Goal: Task Accomplishment & Management: Use online tool/utility

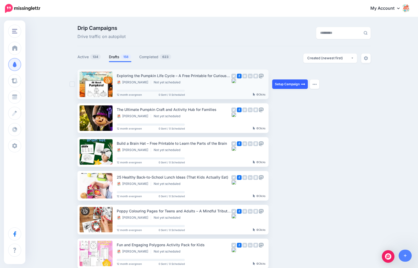
click at [285, 84] on link "Setup Campaign" at bounding box center [290, 83] width 36 height 9
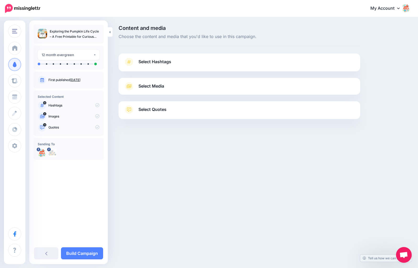
click at [155, 62] on span "Select Hashtags" at bounding box center [155, 61] width 33 height 7
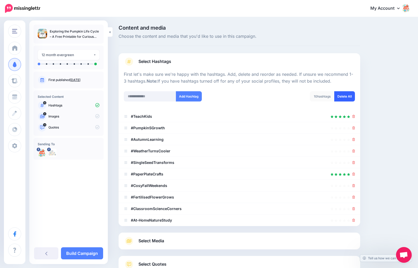
scroll to position [1, 0]
click at [350, 97] on link "Delete All" at bounding box center [345, 96] width 21 height 10
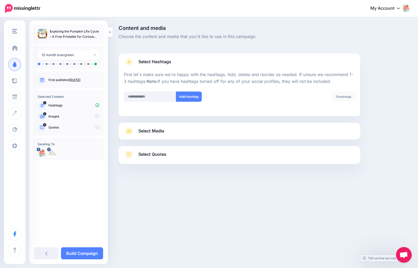
click at [193, 128] on link "Select Media" at bounding box center [239, 131] width 231 height 8
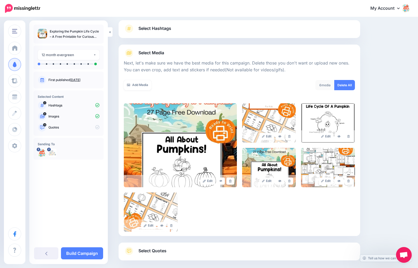
scroll to position [35, 0]
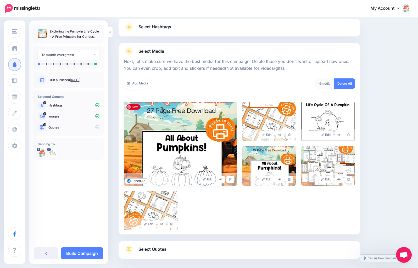
click at [225, 111] on img at bounding box center [180, 144] width 113 height 84
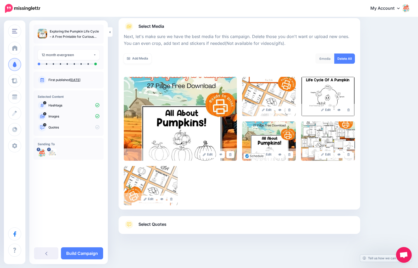
click at [165, 224] on span "Select Quotes" at bounding box center [153, 224] width 28 height 7
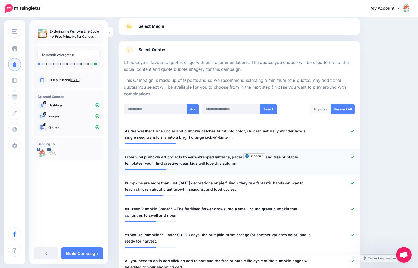
click at [352, 158] on icon at bounding box center [352, 157] width 3 height 3
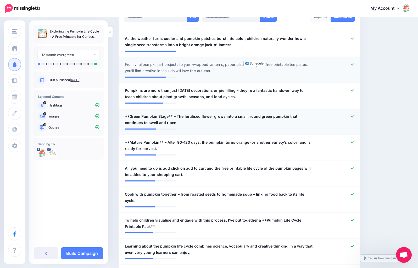
scroll to position [152, 0]
click at [353, 116] on icon at bounding box center [352, 116] width 3 height 2
click at [349, 143] on div at bounding box center [339, 145] width 40 height 13
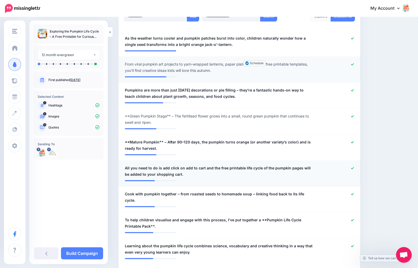
click at [351, 168] on div at bounding box center [339, 171] width 40 height 13
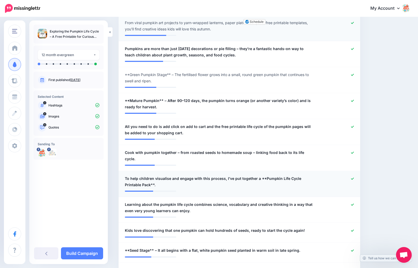
scroll to position [196, 0]
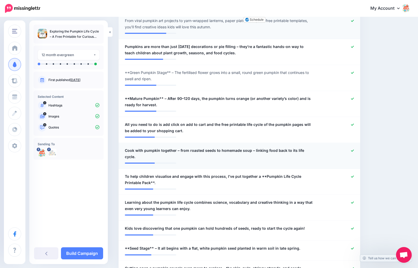
click at [351, 151] on div at bounding box center [339, 153] width 40 height 13
click at [352, 175] on icon at bounding box center [352, 176] width 3 height 3
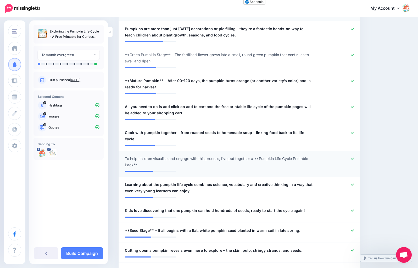
scroll to position [215, 0]
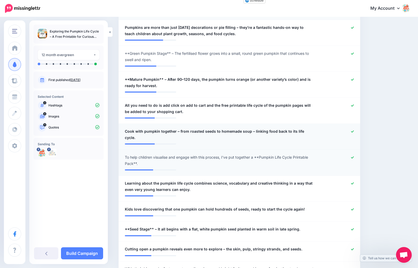
click at [352, 131] on icon at bounding box center [352, 131] width 3 height 3
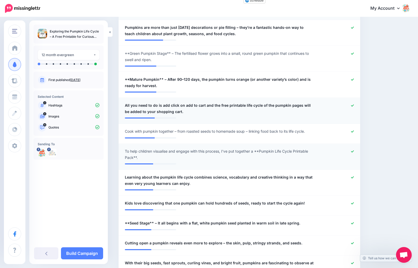
click at [352, 106] on icon at bounding box center [352, 105] width 3 height 3
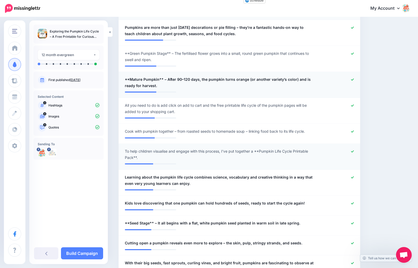
click at [352, 79] on icon at bounding box center [352, 79] width 3 height 3
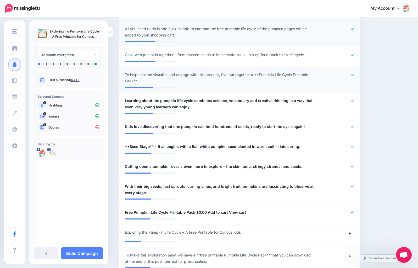
scroll to position [294, 0]
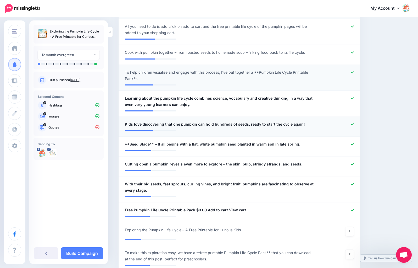
click at [355, 123] on div at bounding box center [339, 124] width 40 height 7
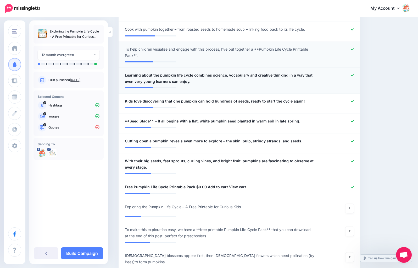
scroll to position [318, 0]
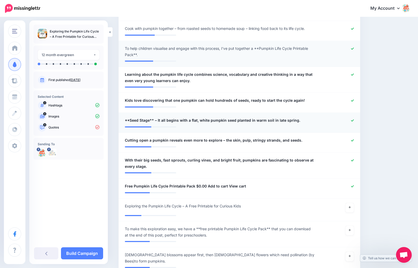
click at [352, 119] on icon at bounding box center [352, 120] width 3 height 3
click at [352, 141] on icon at bounding box center [352, 140] width 3 height 3
click at [352, 159] on icon at bounding box center [352, 160] width 3 height 3
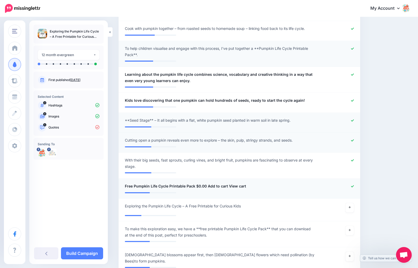
click at [354, 186] on div at bounding box center [339, 186] width 40 height 7
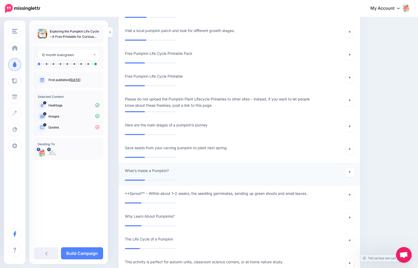
scroll to position [618, 0]
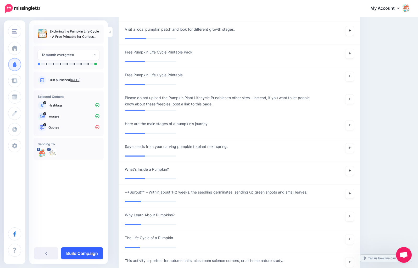
click at [76, 252] on link "Build Campaign" at bounding box center [82, 253] width 42 height 12
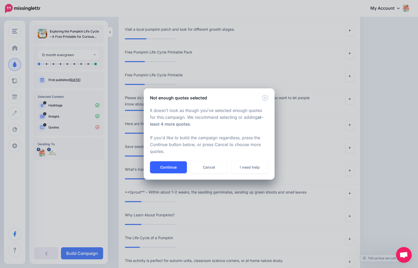
click at [173, 165] on button "Continue" at bounding box center [168, 167] width 37 height 12
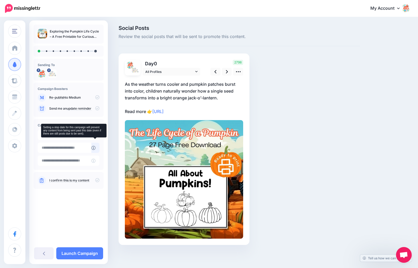
click at [94, 148] on icon at bounding box center [93, 148] width 4 height 4
click at [9, 7] on img at bounding box center [22, 8] width 35 height 9
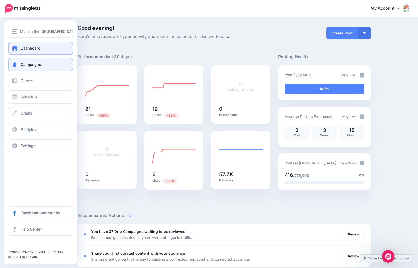
click at [37, 66] on span "Campaigns" at bounding box center [31, 64] width 20 height 4
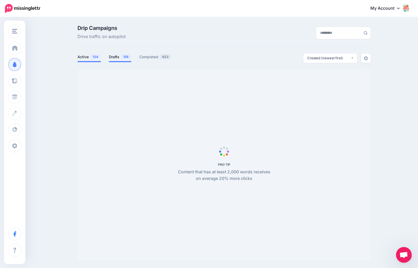
click at [118, 58] on link "Drafts 158" at bounding box center [120, 57] width 23 height 6
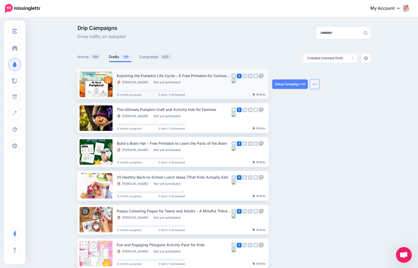
click at [314, 85] on button "button" at bounding box center [314, 83] width 9 height 9
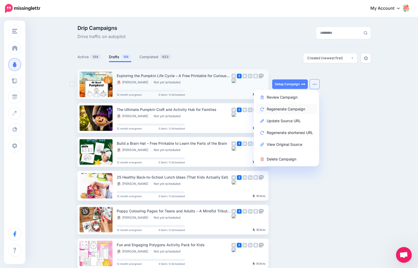
click at [294, 107] on link "Regenerate Campaign" at bounding box center [286, 109] width 61 height 10
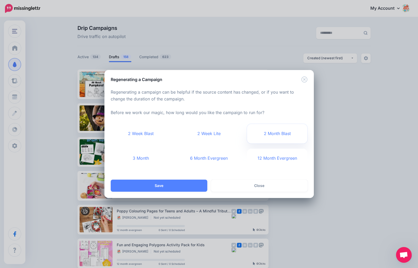
click at [278, 136] on link "2 Month Blast" at bounding box center [277, 133] width 61 height 19
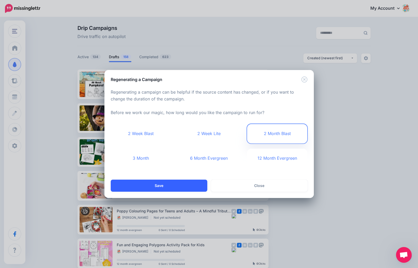
click at [185, 184] on button "Save" at bounding box center [159, 185] width 97 height 12
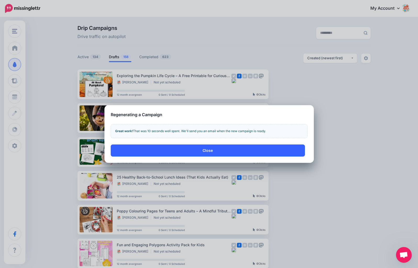
click at [209, 153] on button "Close" at bounding box center [208, 150] width 194 height 12
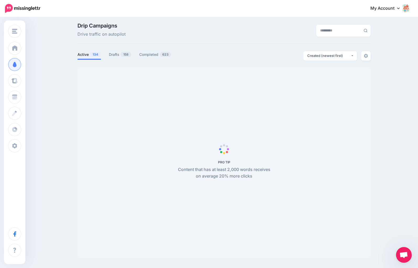
scroll to position [3, 0]
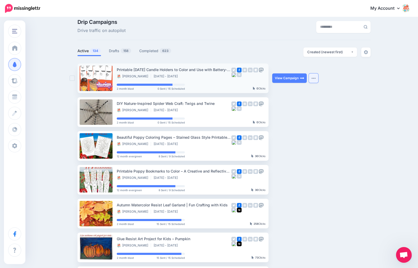
click at [315, 77] on button "button" at bounding box center [313, 77] width 9 height 9
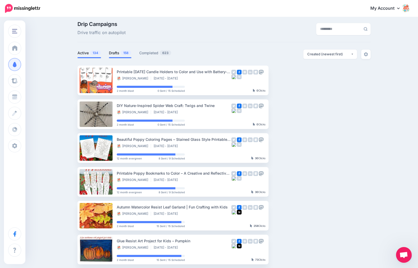
click at [121, 53] on span "158" at bounding box center [126, 52] width 10 height 5
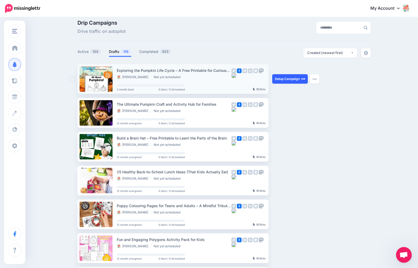
click at [288, 80] on link "Setup Campaign" at bounding box center [290, 78] width 36 height 9
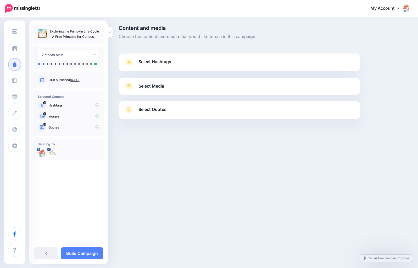
click at [154, 63] on span "Select Hashtags" at bounding box center [155, 61] width 33 height 7
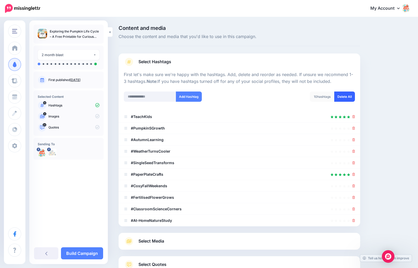
click at [347, 96] on link "Delete All" at bounding box center [345, 96] width 21 height 10
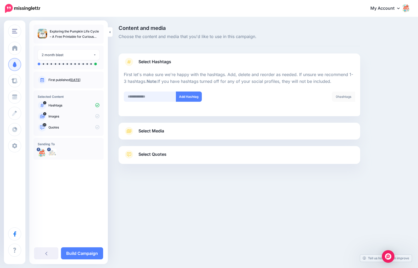
click at [146, 96] on input "text" at bounding box center [150, 96] width 52 height 10
paste input "**********"
type input "**********"
click at [196, 97] on button "Add Hashtag" at bounding box center [189, 96] width 26 height 10
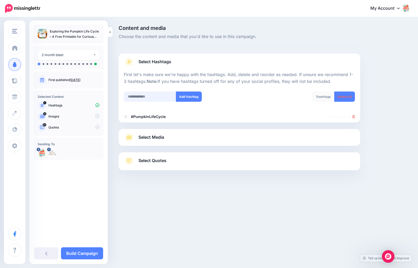
click at [162, 97] on input "text" at bounding box center [150, 96] width 52 height 10
paste input "**********"
type input "**********"
click at [192, 95] on button "Add Hashtag" at bounding box center [189, 96] width 26 height 10
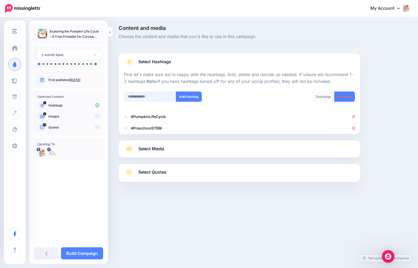
click at [147, 95] on input "text" at bounding box center [150, 96] width 52 height 10
paste input "**********"
type input "**********"
click at [193, 98] on button "Add Hashtag" at bounding box center [189, 96] width 26 height 10
click at [162, 149] on span "Select Media" at bounding box center [152, 148] width 26 height 7
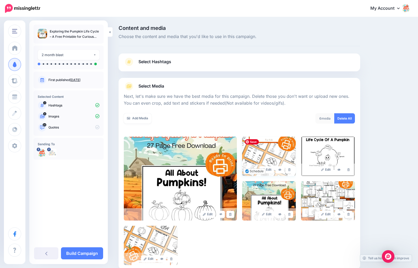
scroll to position [60, 0]
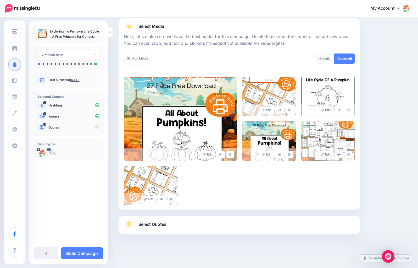
click at [150, 224] on span "Select Quotes" at bounding box center [153, 224] width 28 height 7
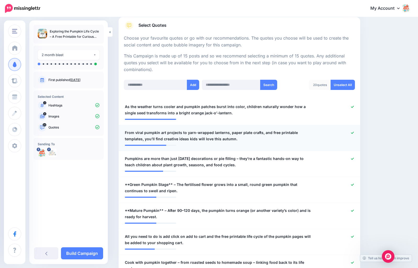
scroll to position [87, 0]
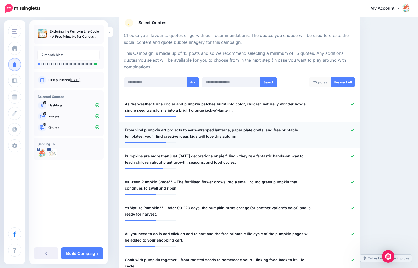
click at [353, 130] on icon at bounding box center [352, 130] width 3 height 2
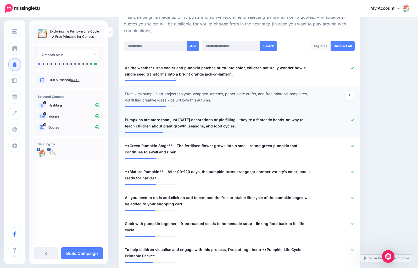
scroll to position [124, 0]
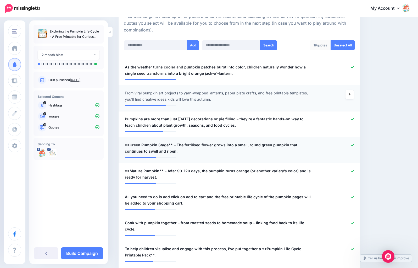
click at [353, 144] on icon at bounding box center [352, 145] width 3 height 3
click at [352, 171] on icon at bounding box center [352, 170] width 3 height 3
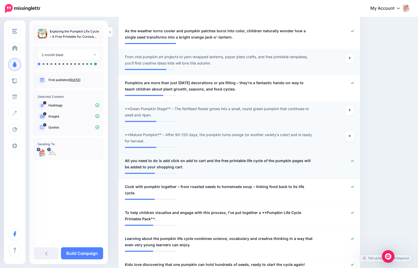
scroll to position [163, 0]
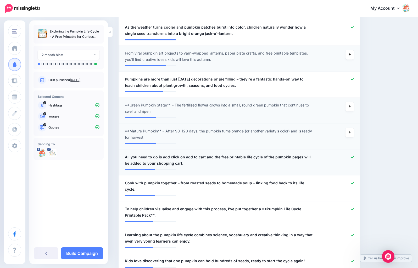
click at [352, 156] on icon at bounding box center [352, 157] width 3 height 3
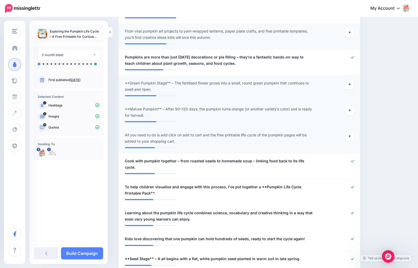
scroll to position [187, 0]
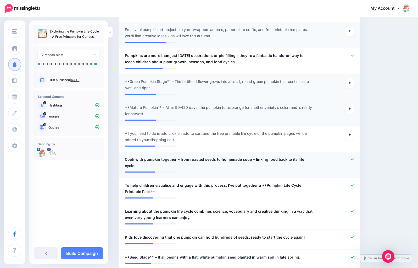
click at [354, 158] on div at bounding box center [339, 162] width 40 height 13
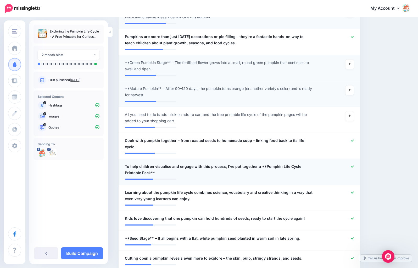
scroll to position [207, 0]
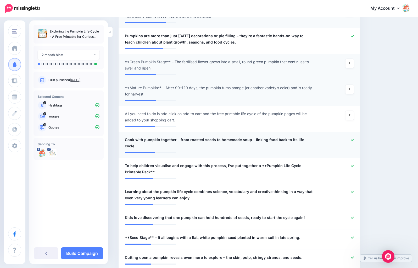
click at [353, 142] on div at bounding box center [339, 142] width 40 height 13
click at [352, 141] on icon at bounding box center [352, 139] width 3 height 3
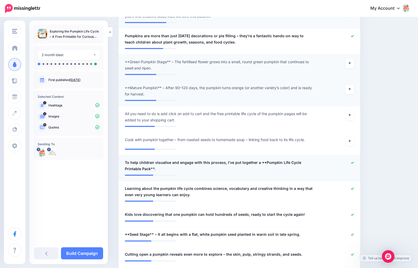
click at [352, 159] on div at bounding box center [339, 165] width 40 height 13
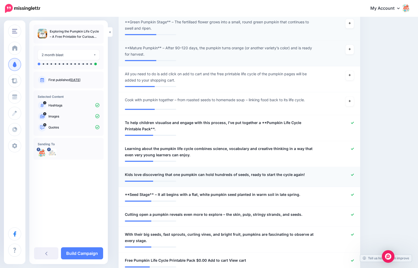
scroll to position [246, 0]
click at [352, 195] on icon at bounding box center [352, 195] width 3 height 2
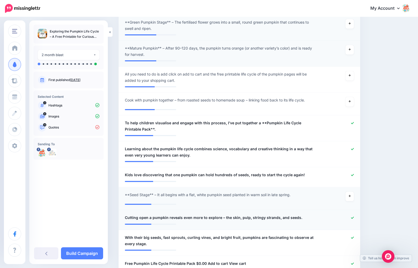
click at [352, 219] on icon at bounding box center [352, 217] width 3 height 3
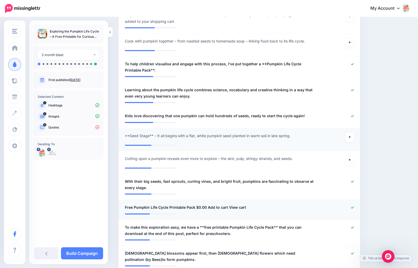
scroll to position [305, 0]
click at [352, 181] on icon at bounding box center [352, 181] width 3 height 3
click at [353, 207] on icon at bounding box center [352, 207] width 3 height 2
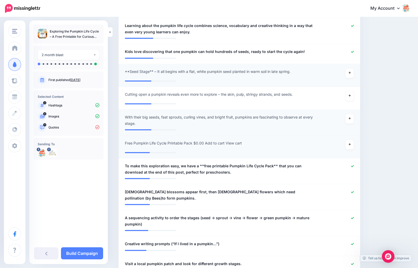
scroll to position [371, 0]
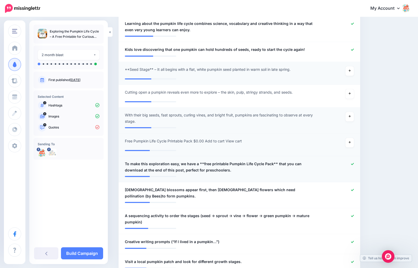
click at [353, 165] on icon at bounding box center [352, 164] width 3 height 2
click at [352, 190] on icon at bounding box center [352, 189] width 3 height 3
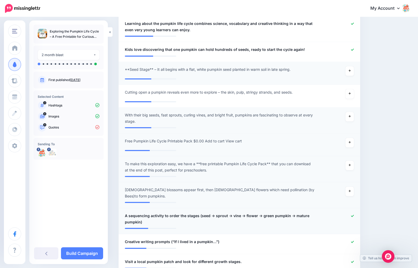
click at [352, 212] on div at bounding box center [339, 218] width 40 height 13
click at [351, 212] on div at bounding box center [339, 218] width 40 height 13
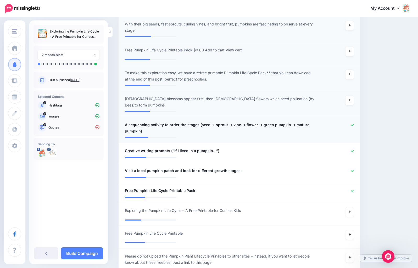
scroll to position [492, 0]
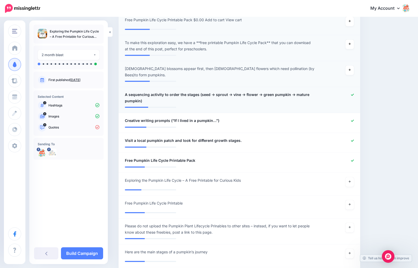
click at [352, 93] on icon at bounding box center [352, 94] width 3 height 3
click at [353, 119] on link at bounding box center [352, 121] width 3 height 4
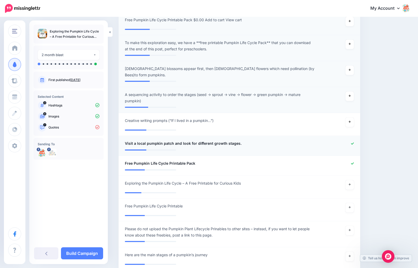
click at [353, 137] on li "**********" at bounding box center [240, 146] width 242 height 20
click at [353, 162] on icon at bounding box center [352, 163] width 3 height 2
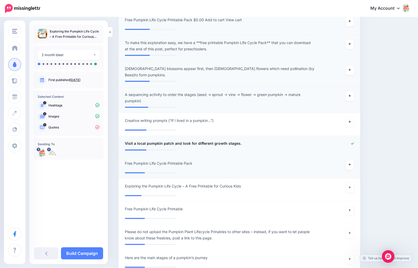
click at [352, 142] on icon at bounding box center [352, 143] width 3 height 2
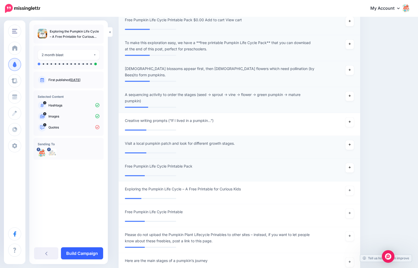
click at [89, 252] on link "Build Campaign" at bounding box center [82, 253] width 42 height 12
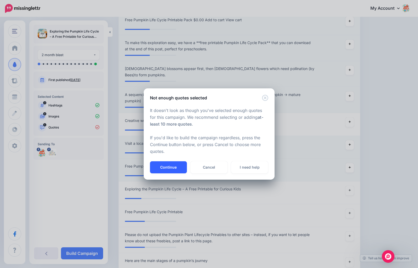
click at [171, 166] on button "Continue" at bounding box center [168, 167] width 37 height 12
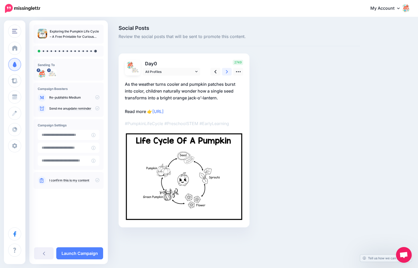
click at [227, 71] on icon at bounding box center [227, 71] width 2 height 3
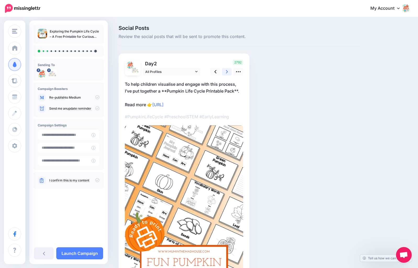
click at [227, 71] on icon at bounding box center [227, 71] width 2 height 3
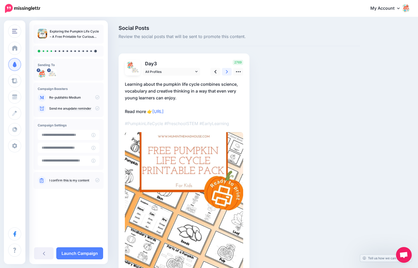
click at [227, 71] on icon at bounding box center [227, 71] width 2 height 3
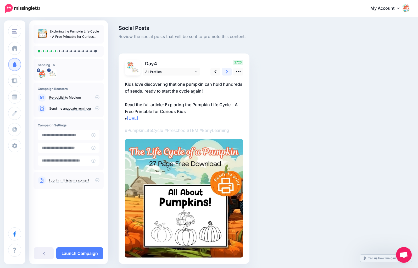
click at [227, 71] on icon at bounding box center [227, 71] width 2 height 3
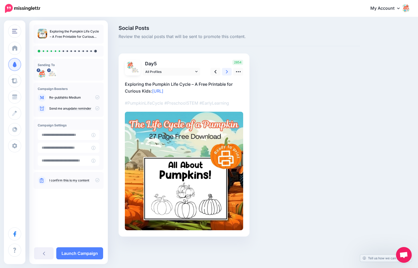
click at [227, 71] on icon at bounding box center [227, 71] width 2 height 3
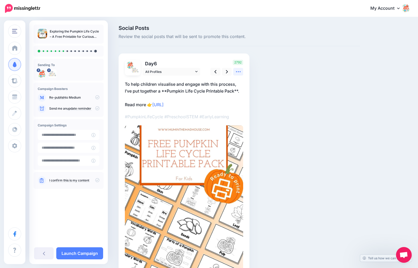
click at [242, 73] on link at bounding box center [238, 72] width 10 height 8
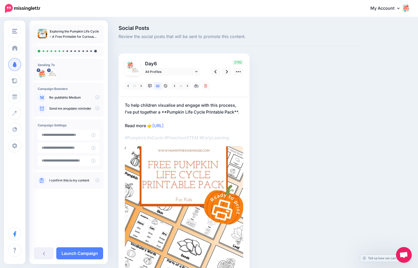
drag, startPoint x: 207, startPoint y: 108, endPoint x: 233, endPoint y: 108, distance: 25.4
click at [207, 108] on p "To help children visualise and engage with this process, I’ve put together a **…" at bounding box center [184, 115] width 118 height 27
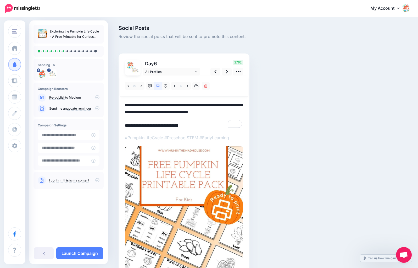
click at [238, 113] on textarea "**********" at bounding box center [184, 115] width 118 height 27
drag, startPoint x: 241, startPoint y: 112, endPoint x: 119, endPoint y: 102, distance: 122.7
click at [119, 102] on div "Day 6 All Profiles 6" at bounding box center [184, 191] width 131 height 277
paste textarea "To enrich screen reader interactions, please activate Accessibility in Grammarl…"
click at [228, 72] on link at bounding box center [227, 72] width 10 height 8
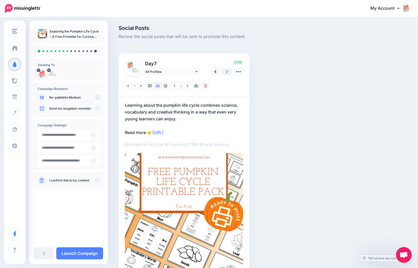
click at [227, 71] on icon at bounding box center [227, 72] width 2 height 6
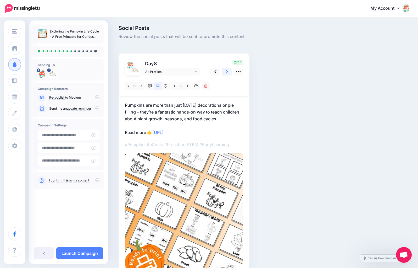
click at [228, 72] on link at bounding box center [227, 72] width 10 height 8
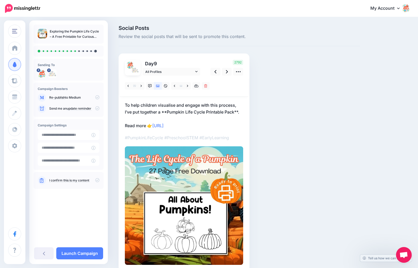
click at [234, 113] on p "To help children visualise and engage with this process, I’ve put together a **…" at bounding box center [184, 115] width 118 height 27
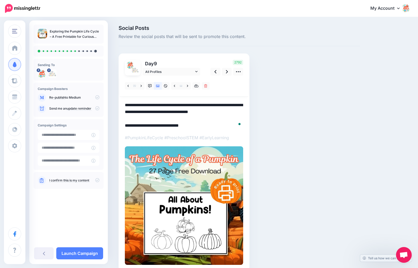
click at [234, 113] on textarea "**********" at bounding box center [184, 115] width 118 height 27
click at [233, 113] on textarea "**********" at bounding box center [184, 115] width 118 height 27
paste textarea "To enrich screen reader interactions, please activate Accessibility in Grammarl…"
click at [228, 71] on link at bounding box center [227, 72] width 10 height 8
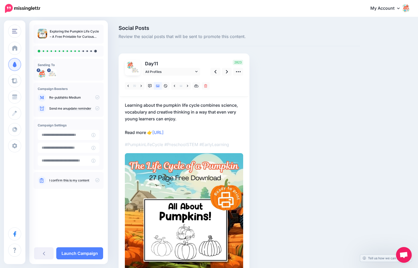
click at [227, 114] on p "Learning about the pumpkin life cycle combines science, vocabulary and creative…" at bounding box center [184, 119] width 118 height 34
click at [0, 0] on textarea "**********" at bounding box center [0, 0] width 0 height 0
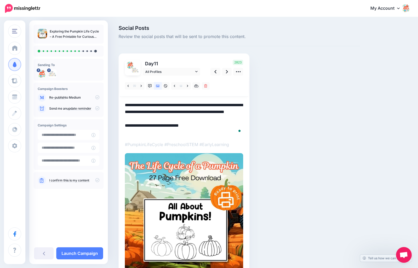
click at [227, 114] on textarea "**********" at bounding box center [184, 119] width 118 height 34
paste textarea "To enrich screen reader interactions, please activate Accessibility in Grammarl…"
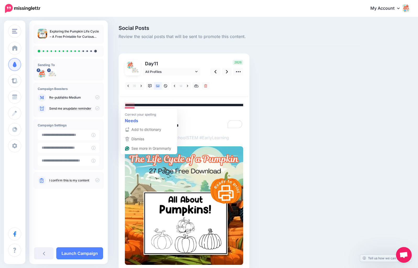
click at [125, 104] on textarea "**********" at bounding box center [184, 115] width 118 height 27
click at [228, 72] on link at bounding box center [227, 72] width 10 height 8
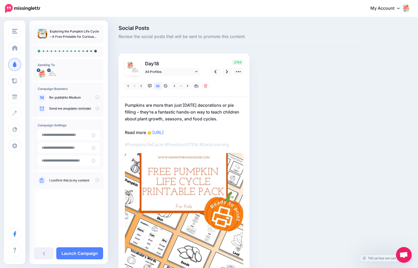
click at [186, 115] on p "Pumpkins are more than just Halloween decorations or pie filling – they’re a fa…" at bounding box center [184, 119] width 118 height 34
click at [0, 0] on textarea "**********" at bounding box center [0, 0] width 0 height 0
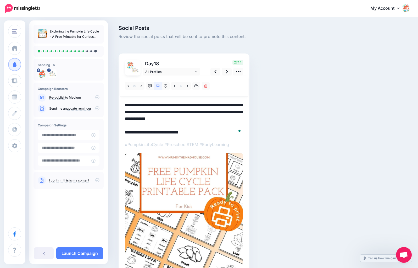
click at [186, 115] on textarea "**********" at bounding box center [184, 119] width 118 height 34
paste textarea "To enrich screen reader interactions, please activate Accessibility in Grammarl…"
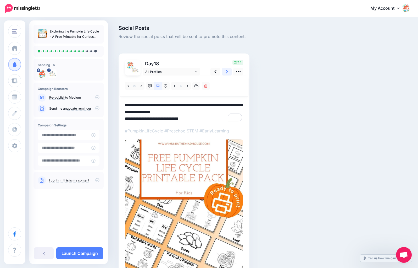
type textarea "**********"
click at [226, 74] on link at bounding box center [227, 72] width 10 height 8
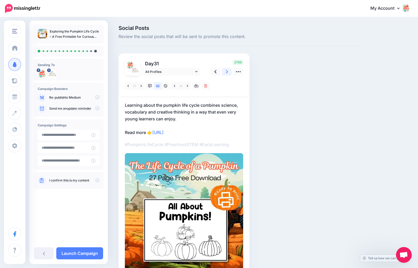
click at [226, 74] on link at bounding box center [227, 72] width 10 height 8
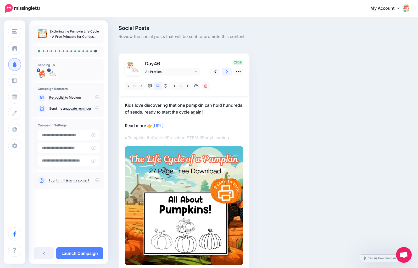
click at [226, 74] on link at bounding box center [227, 72] width 10 height 8
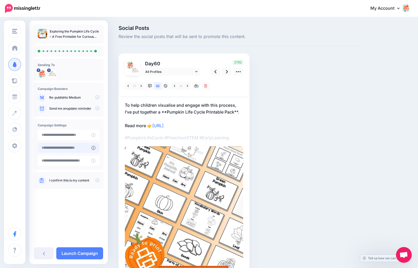
type input "**********"
click at [81, 149] on input "**********" at bounding box center [65, 148] width 54 height 10
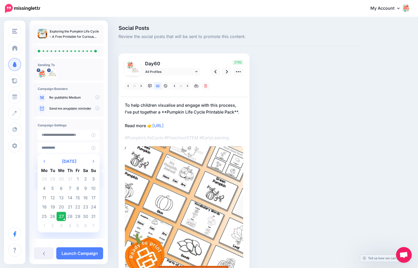
click at [301, 141] on div "Social Posts Review the social posts that will be sent to promote this content.…" at bounding box center [240, 185] width 250 height 320
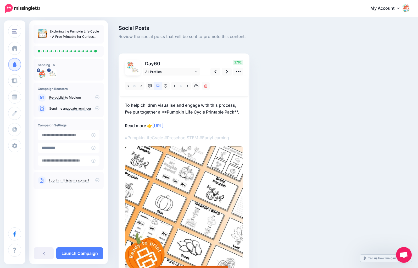
scroll to position [86, 0]
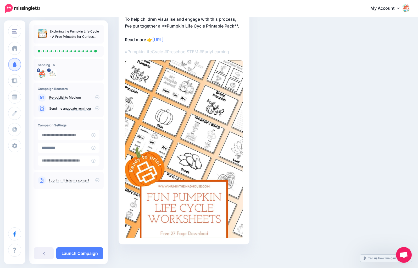
click at [76, 178] on link "I confirm this is my content" at bounding box center [69, 180] width 40 height 4
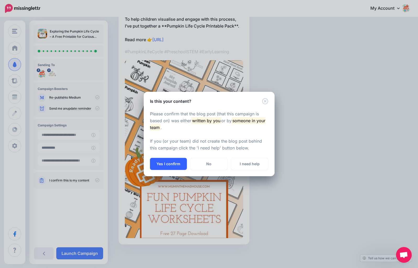
click at [172, 164] on button "Yes I confirm" at bounding box center [168, 164] width 37 height 12
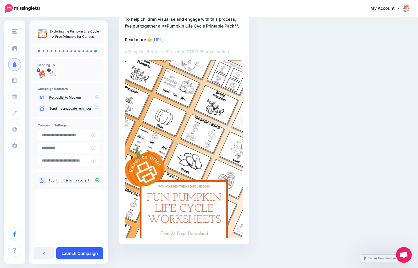
click at [85, 253] on link "Launch Campaign" at bounding box center [79, 253] width 47 height 12
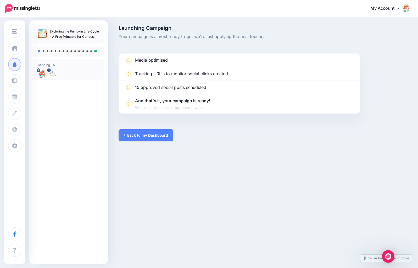
click at [135, 128] on div at bounding box center [240, 121] width 242 height 16
click at [145, 136] on link "Back to my Dashboard" at bounding box center [146, 135] width 55 height 12
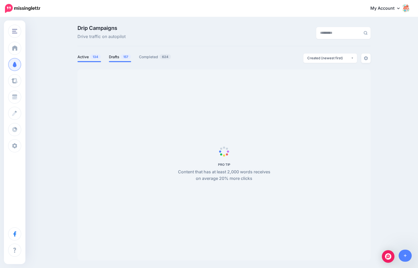
click at [117, 57] on link "Drafts 157" at bounding box center [120, 57] width 22 height 6
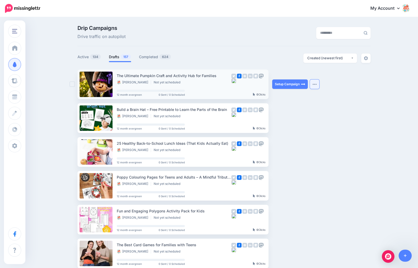
click at [315, 84] on img "button" at bounding box center [315, 84] width 4 height 2
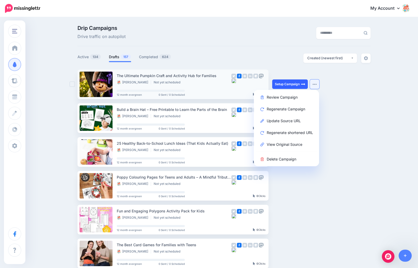
click at [288, 85] on link "Setup Campaign" at bounding box center [290, 83] width 36 height 9
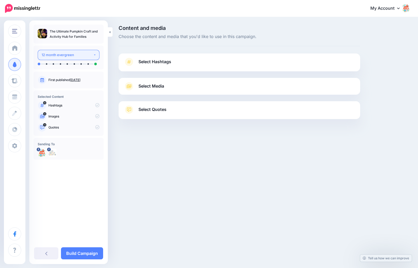
click at [95, 55] on button "12 month evergreen" at bounding box center [69, 55] width 62 height 10
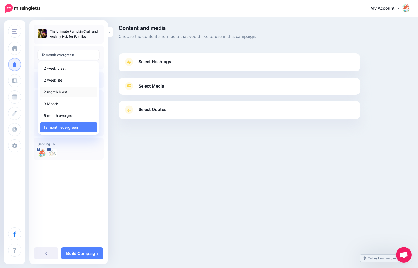
click at [68, 93] on link "2 month blast" at bounding box center [69, 92] width 58 height 10
select select "*****"
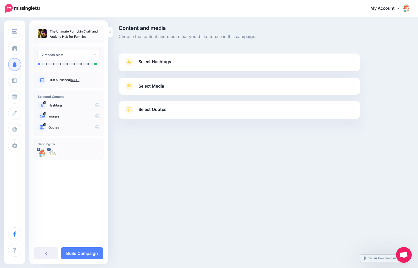
click at [157, 62] on span "Select Hashtags" at bounding box center [155, 61] width 33 height 7
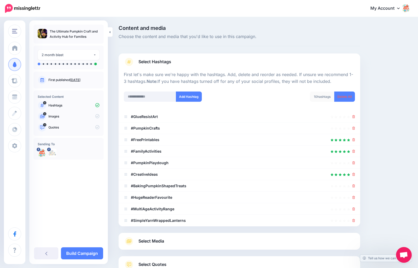
scroll to position [40, 0]
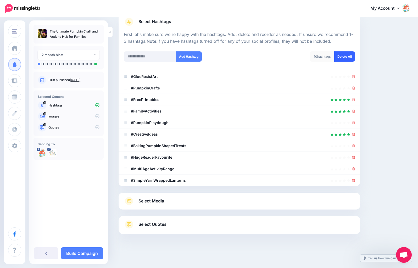
click at [347, 58] on link "Delete All" at bounding box center [345, 56] width 21 height 10
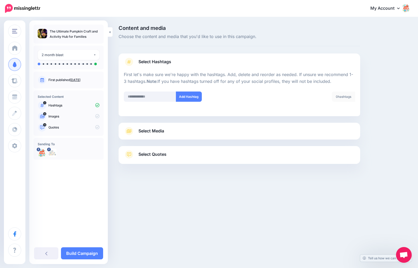
scroll to position [0, 0]
click at [139, 96] on input "text" at bounding box center [150, 96] width 52 height 10
paste input "**********"
type input "**********"
click at [188, 97] on button "Add Hashtag" at bounding box center [189, 96] width 26 height 10
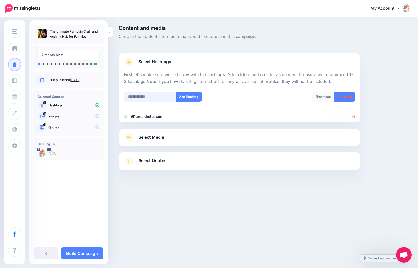
click at [146, 97] on input "text" at bounding box center [150, 96] width 52 height 10
paste input "**********"
type input "**********"
click at [187, 96] on button "Add Hashtag" at bounding box center [189, 96] width 26 height 10
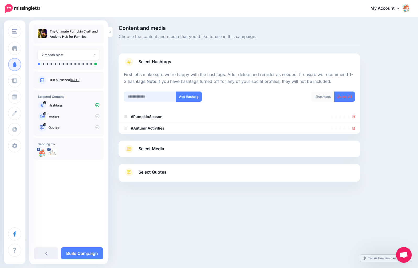
click at [156, 97] on input "text" at bounding box center [150, 96] width 52 height 10
paste input "**********"
type input "**********"
click at [190, 97] on button "Add Hashtag" at bounding box center [189, 96] width 26 height 10
click at [162, 148] on span "Select Media" at bounding box center [152, 148] width 26 height 7
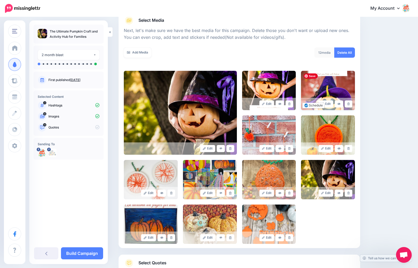
scroll to position [104, 0]
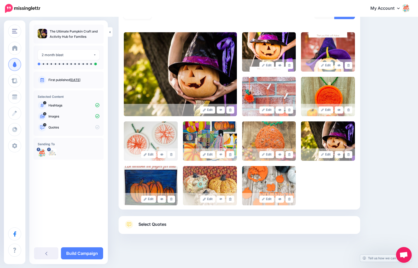
click at [161, 222] on span "Select Quotes" at bounding box center [153, 224] width 28 height 7
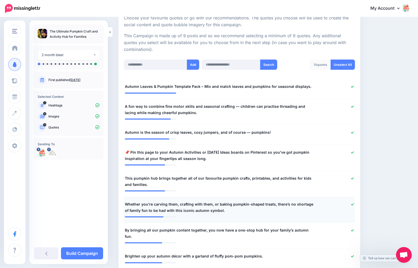
scroll to position [104, 0]
click at [354, 87] on icon at bounding box center [352, 86] width 3 height 3
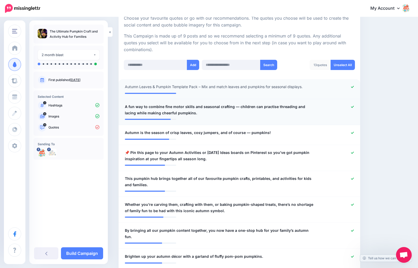
click at [353, 107] on icon at bounding box center [352, 107] width 3 height 2
click at [354, 86] on icon at bounding box center [352, 86] width 3 height 3
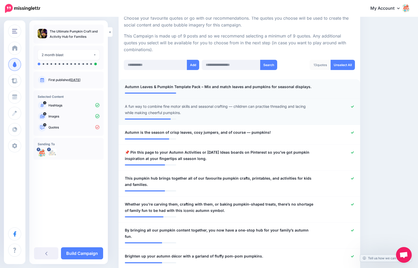
click at [352, 88] on div at bounding box center [339, 87] width 40 height 6
click at [338, 87] on div at bounding box center [339, 87] width 40 height 6
click at [254, 87] on span "Autumn Leaves & Pumpkin Template Pack – Mix and match leaves and pumpkins for s…" at bounding box center [218, 87] width 187 height 6
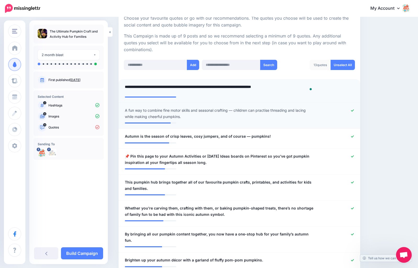
click at [333, 96] on li "**********" at bounding box center [240, 91] width 242 height 24
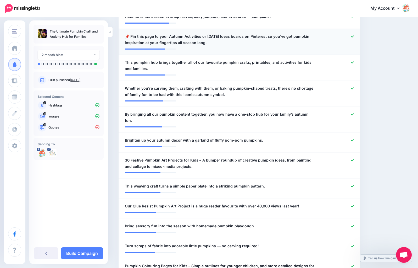
scroll to position [220, 0]
click at [352, 89] on icon at bounding box center [352, 88] width 3 height 2
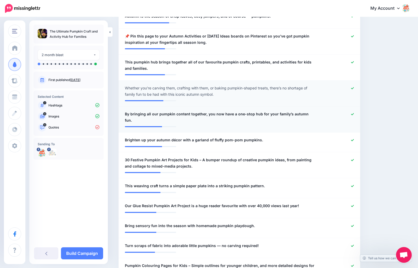
click at [353, 114] on icon at bounding box center [352, 114] width 3 height 3
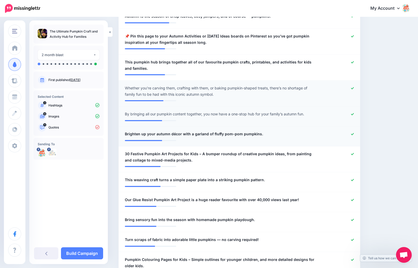
click at [352, 134] on icon at bounding box center [352, 134] width 3 height 2
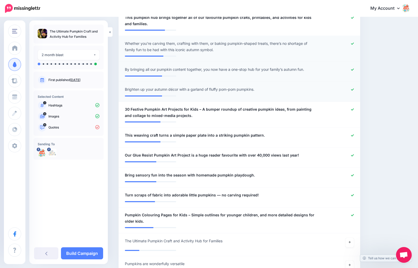
scroll to position [265, 0]
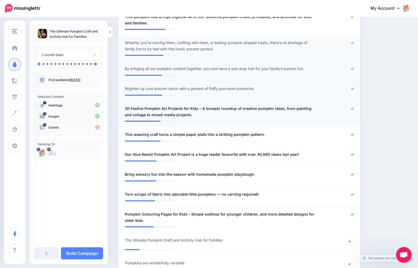
click at [353, 109] on icon at bounding box center [352, 108] width 3 height 2
click at [352, 134] on icon at bounding box center [352, 134] width 3 height 3
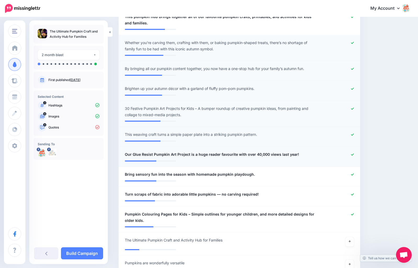
click at [353, 154] on icon at bounding box center [352, 154] width 3 height 3
click at [352, 174] on icon at bounding box center [352, 174] width 3 height 3
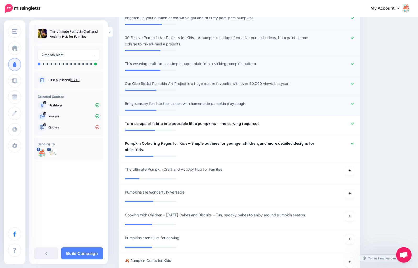
scroll to position [336, 0]
click at [352, 123] on icon at bounding box center [352, 123] width 3 height 3
click at [353, 143] on icon at bounding box center [352, 143] width 3 height 2
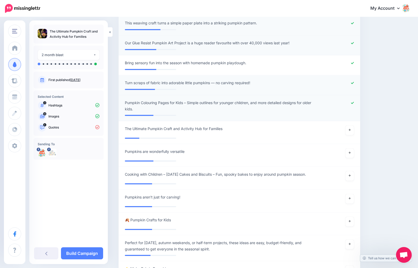
scroll to position [378, 0]
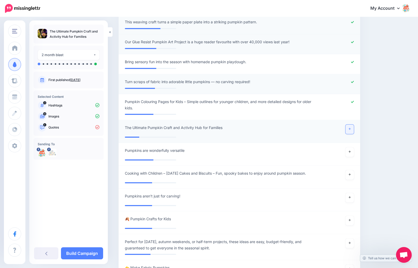
click at [351, 128] on icon at bounding box center [350, 128] width 2 height 3
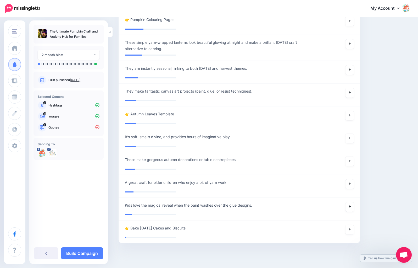
scroll to position [1000, 0]
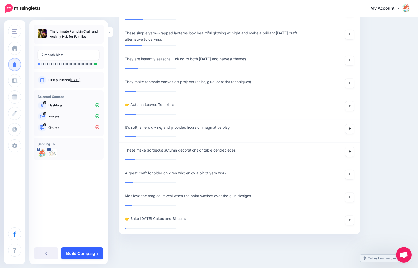
click at [75, 254] on link "Build Campaign" at bounding box center [82, 253] width 42 height 12
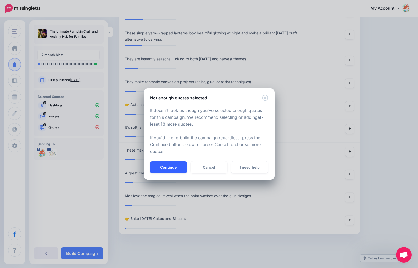
click at [174, 168] on button "Continue" at bounding box center [168, 167] width 37 height 12
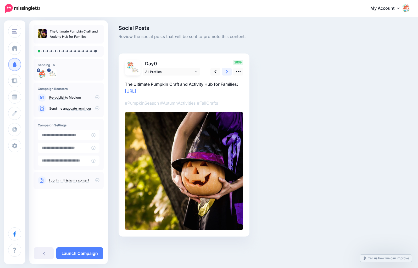
click at [228, 72] on icon at bounding box center [227, 71] width 2 height 3
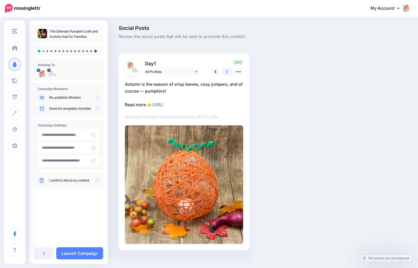
click at [228, 72] on icon at bounding box center [227, 71] width 2 height 3
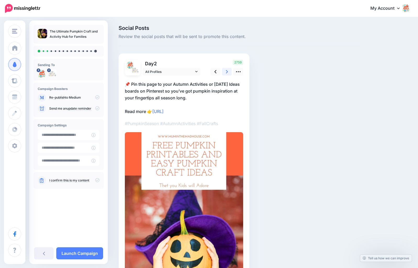
click at [228, 72] on icon at bounding box center [227, 71] width 2 height 3
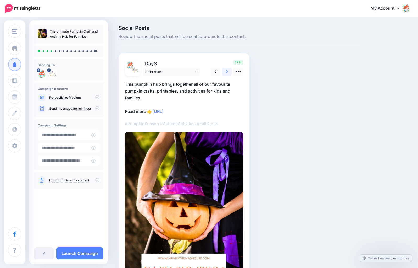
click at [228, 72] on icon at bounding box center [227, 71] width 2 height 3
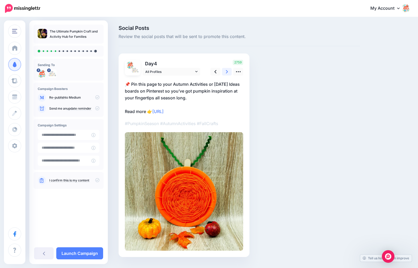
click at [228, 72] on icon at bounding box center [227, 71] width 2 height 3
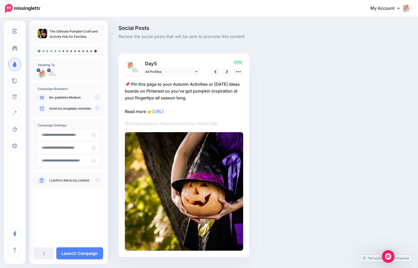
click at [216, 96] on p "📌 Pin this page to your Autumn Activities or [DATE] Ideas boards on Pinterest s…" at bounding box center [184, 98] width 118 height 34
click at [0, 0] on textarea "**********" at bounding box center [0, 0] width 0 height 0
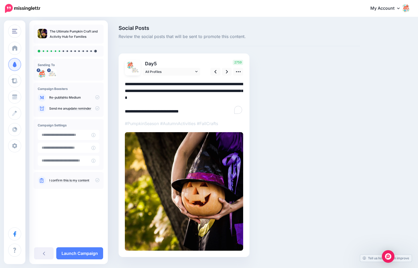
click at [216, 96] on textarea "**********" at bounding box center [184, 98] width 118 height 34
paste textarea "To enrich screen reader interactions, please activate Accessibility in Grammarl…"
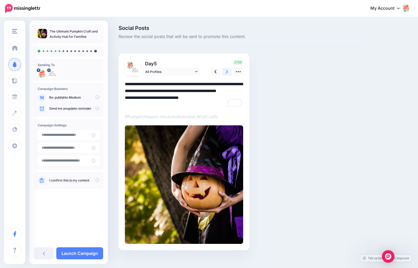
click at [227, 71] on icon at bounding box center [227, 72] width 2 height 6
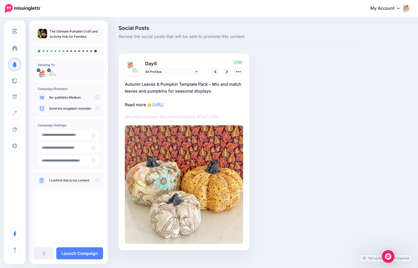
click at [217, 89] on p "Autumn Leaves & Pumpkin Template Pack – Mix and match leaves and pumpkins for s…" at bounding box center [184, 94] width 118 height 27
click at [0, 0] on textarea "**********" at bounding box center [0, 0] width 0 height 0
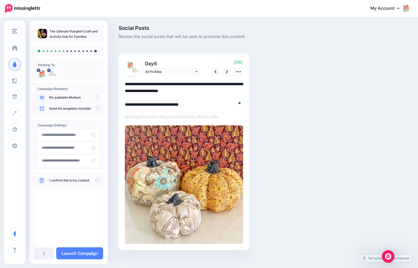
click at [217, 89] on textarea "**********" at bounding box center [184, 94] width 118 height 27
paste textarea "**********"
click at [227, 70] on icon at bounding box center [227, 71] width 2 height 3
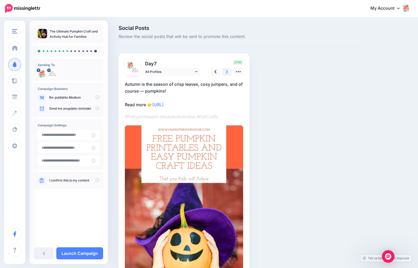
click at [227, 72] on icon at bounding box center [227, 72] width 2 height 6
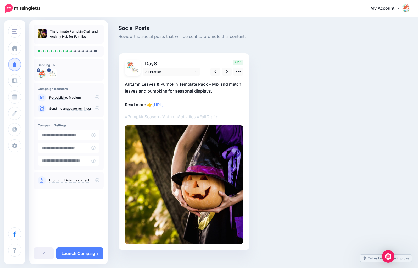
click at [193, 86] on p "Autumn Leaves & Pumpkin Template Pack – Mix and match leaves and pumpkins for s…" at bounding box center [184, 94] width 118 height 27
click at [0, 0] on textarea "**********" at bounding box center [0, 0] width 0 height 0
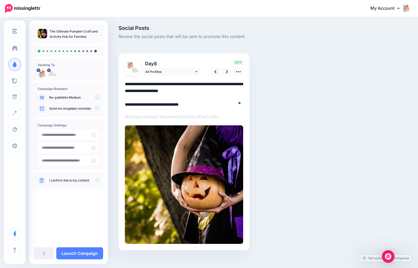
click at [193, 86] on textarea "**********" at bounding box center [184, 94] width 118 height 27
paste textarea "**********"
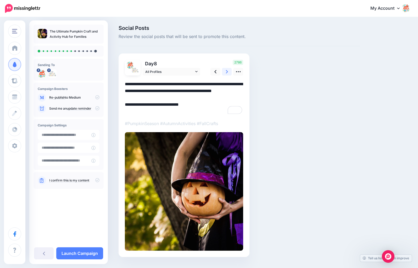
click at [227, 72] on icon at bounding box center [227, 71] width 2 height 3
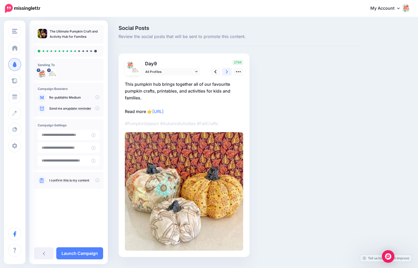
click at [228, 71] on icon at bounding box center [227, 72] width 2 height 6
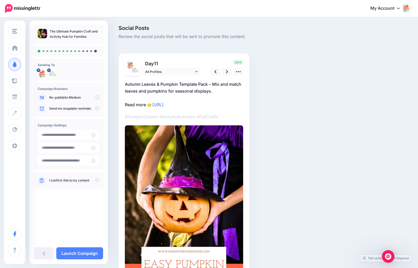
click at [216, 91] on p "Autumn Leaves & Pumpkin Template Pack – Mix and match leaves and pumpkins for s…" at bounding box center [184, 94] width 118 height 27
click at [0, 0] on textarea "**********" at bounding box center [0, 0] width 0 height 0
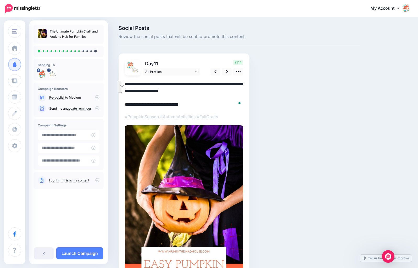
click at [216, 91] on textarea "**********" at bounding box center [184, 94] width 118 height 27
paste textarea "**********"
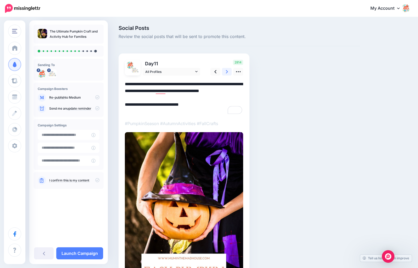
click at [227, 72] on icon at bounding box center [227, 71] width 2 height 3
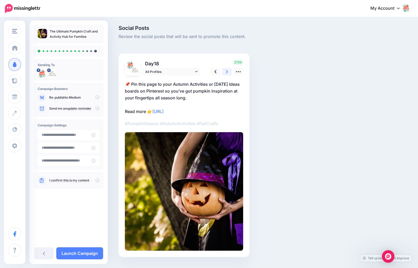
click at [227, 72] on icon at bounding box center [227, 71] width 2 height 3
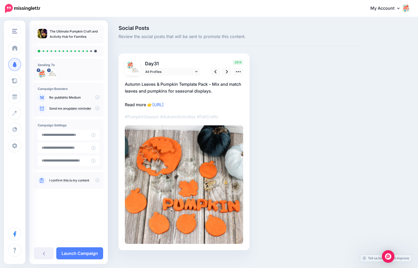
click at [200, 86] on p "Autumn Leaves & Pumpkin Template Pack – Mix and match leaves and pumpkins for s…" at bounding box center [184, 94] width 118 height 27
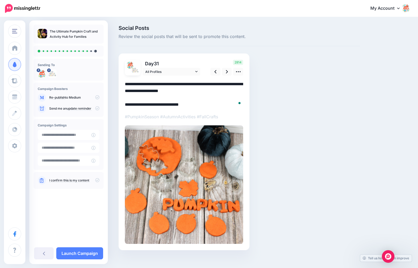
click at [200, 86] on textarea "**********" at bounding box center [184, 94] width 118 height 27
paste textarea "**********"
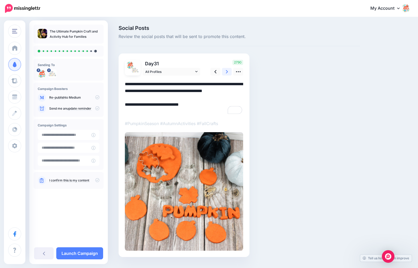
click at [228, 72] on link at bounding box center [227, 72] width 10 height 8
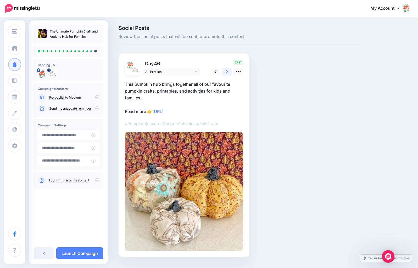
click at [228, 71] on icon at bounding box center [227, 72] width 2 height 6
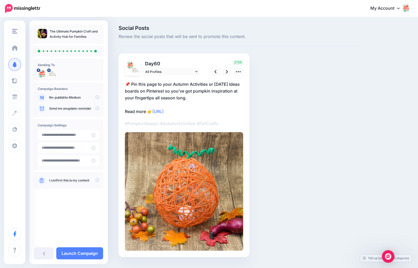
click at [220, 97] on p "📌 Pin this page to your Autumn Activities or Halloween Ideas boards on Pinteres…" at bounding box center [184, 98] width 118 height 34
click at [0, 0] on textarea "**********" at bounding box center [0, 0] width 0 height 0
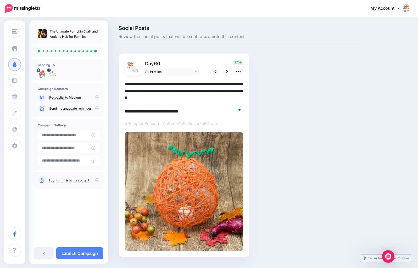
click at [220, 97] on textarea "**********" at bounding box center [184, 98] width 118 height 34
paste textarea "To enrich screen reader interactions, please activate Accessibility in Grammarl…"
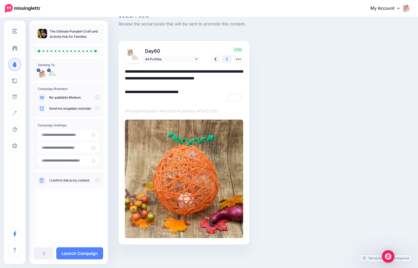
type textarea "**********"
click at [228, 59] on link at bounding box center [227, 59] width 10 height 8
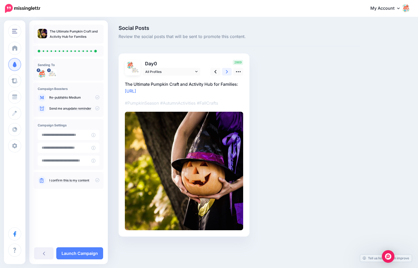
scroll to position [0, 0]
click at [97, 179] on icon at bounding box center [97, 180] width 4 height 4
click at [87, 253] on link "Launch Campaign" at bounding box center [79, 253] width 47 height 12
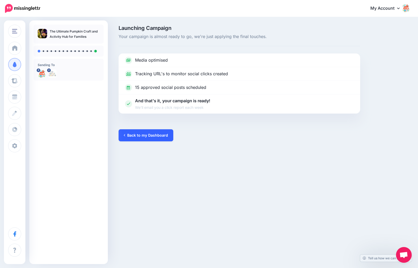
click at [135, 133] on link "Back to my Dashboard" at bounding box center [146, 135] width 55 height 12
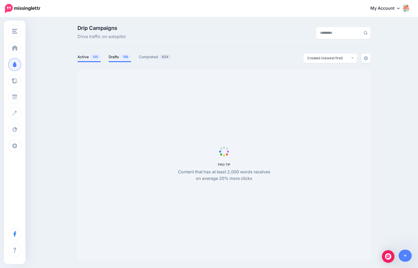
click at [122, 57] on span "156" at bounding box center [125, 56] width 10 height 5
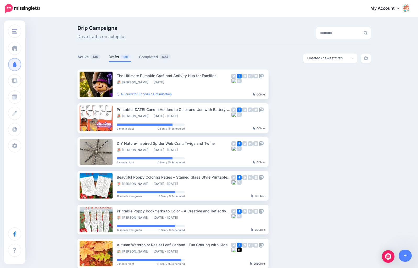
click at [122, 57] on span "156" at bounding box center [125, 56] width 10 height 5
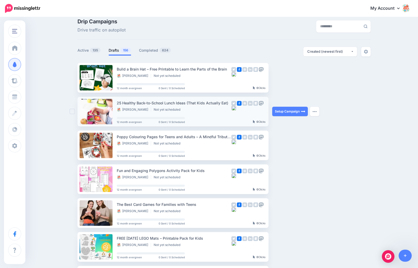
scroll to position [14, 0]
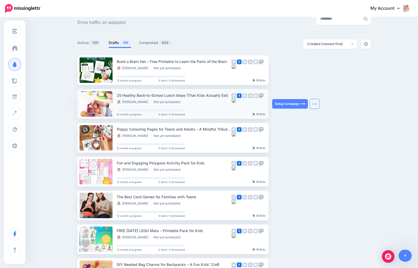
click at [316, 105] on img "button" at bounding box center [315, 104] width 4 height 2
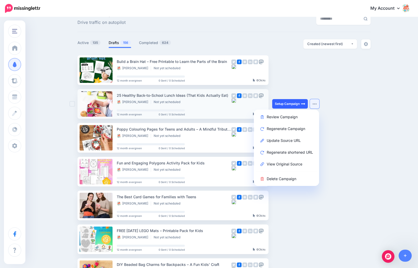
click at [291, 105] on link "Setup Campaign" at bounding box center [290, 103] width 36 height 9
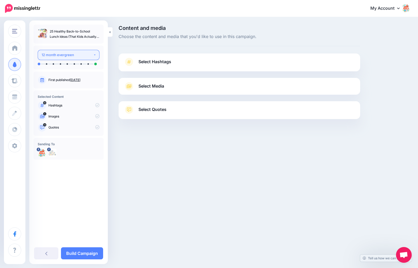
click at [91, 55] on div "12 month evergreen" at bounding box center [68, 55] width 52 height 6
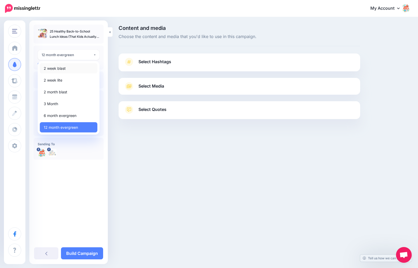
click at [81, 69] on link "2 week blast" at bounding box center [69, 68] width 58 height 10
select select "*****"
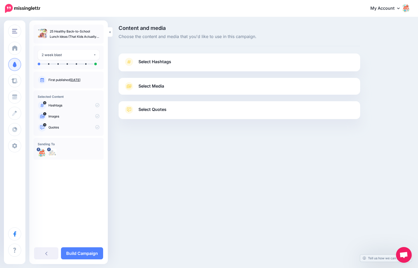
click at [158, 65] on span "Select Hashtags" at bounding box center [155, 61] width 33 height 7
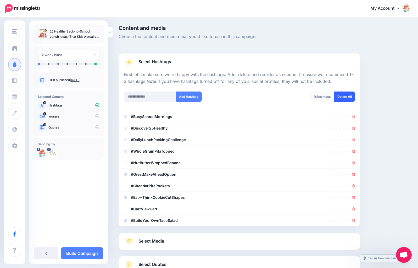
click at [343, 96] on link "Delete All" at bounding box center [345, 96] width 21 height 10
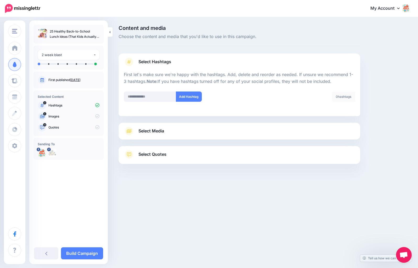
click at [186, 130] on link "Select Media" at bounding box center [239, 131] width 231 height 8
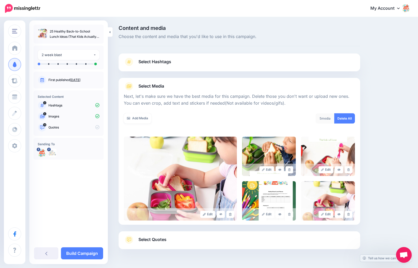
click at [158, 64] on span "Select Hashtags" at bounding box center [155, 61] width 33 height 7
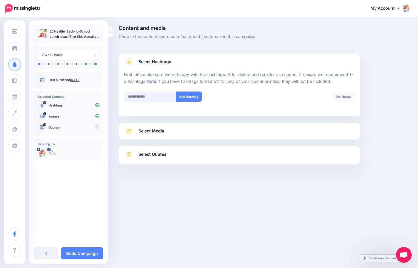
click at [157, 99] on input "text" at bounding box center [150, 96] width 52 height 10
paste input "**********"
type input "**********"
click at [184, 96] on button "Add Hashtag" at bounding box center [189, 96] width 26 height 10
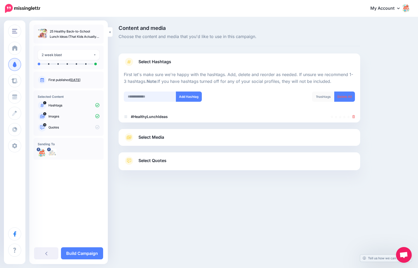
click at [162, 97] on input "text" at bounding box center [150, 96] width 52 height 10
paste input "**********"
type input "**********"
click at [186, 95] on button "Add Hashtag" at bounding box center [189, 96] width 26 height 10
click at [166, 139] on link "Select Media" at bounding box center [239, 137] width 231 height 8
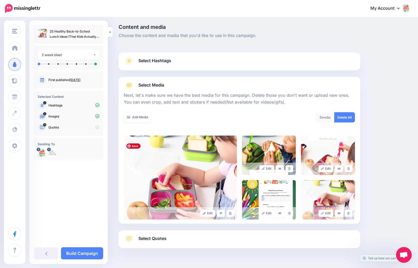
scroll to position [1, 0]
click at [161, 239] on span "Select Quotes" at bounding box center [153, 237] width 28 height 7
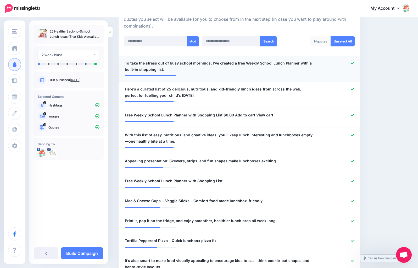
scroll to position [130, 0]
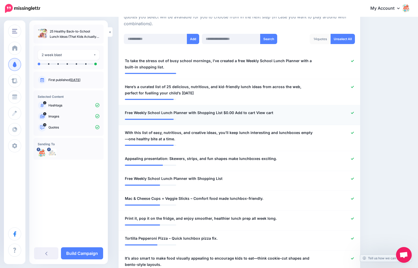
click at [353, 113] on icon at bounding box center [352, 113] width 3 height 2
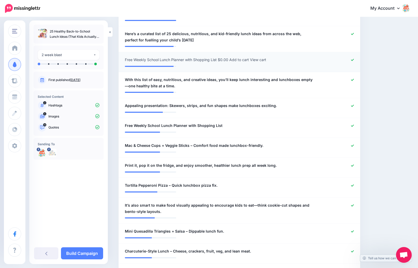
scroll to position [188, 0]
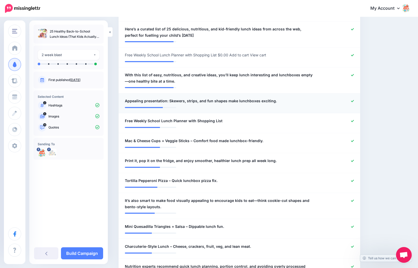
click at [353, 101] on icon at bounding box center [352, 101] width 3 height 3
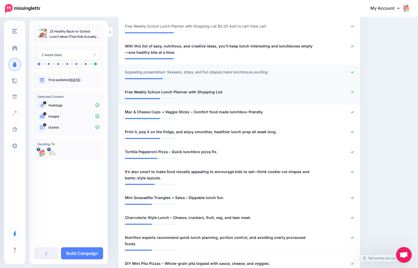
scroll to position [217, 0]
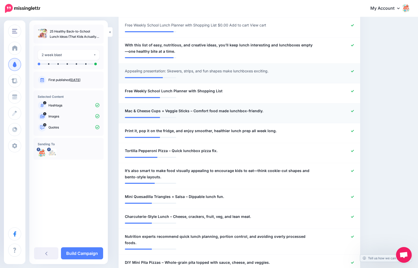
click at [353, 111] on icon at bounding box center [352, 111] width 3 height 2
click at [353, 132] on icon at bounding box center [352, 130] width 3 height 3
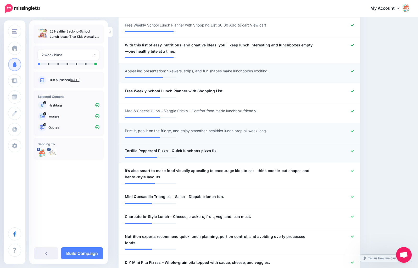
click at [353, 150] on icon at bounding box center [352, 151] width 3 height 2
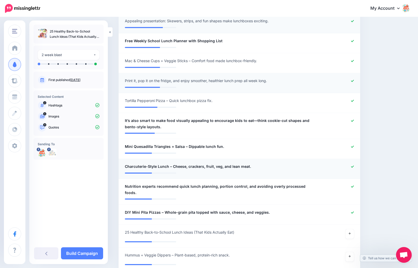
scroll to position [268, 0]
click at [353, 147] on icon at bounding box center [352, 146] width 3 height 3
click at [353, 167] on icon at bounding box center [352, 166] width 3 height 2
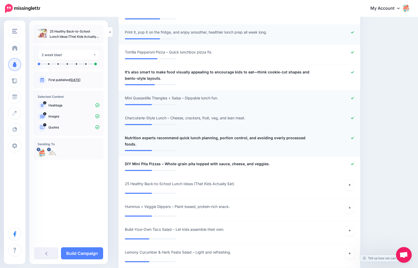
scroll to position [317, 0]
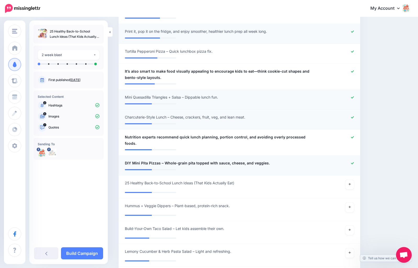
click at [355, 160] on div at bounding box center [339, 163] width 40 height 7
click at [351, 183] on icon at bounding box center [350, 184] width 2 height 2
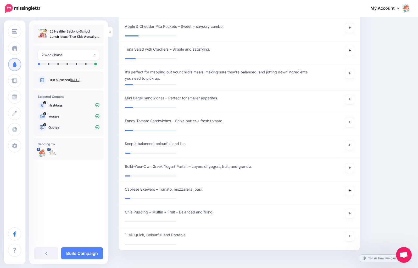
scroll to position [780, 0]
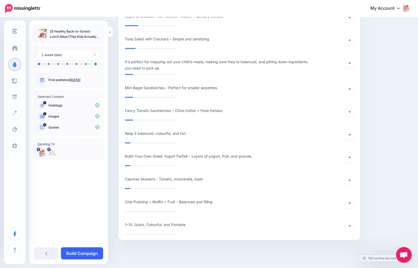
click at [87, 252] on link "Build Campaign" at bounding box center [82, 253] width 42 height 12
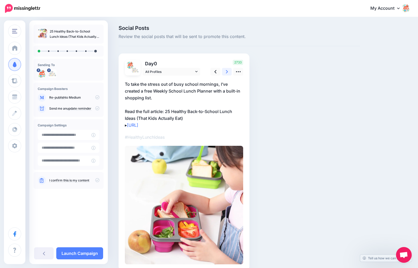
click at [226, 72] on icon at bounding box center [227, 72] width 2 height 6
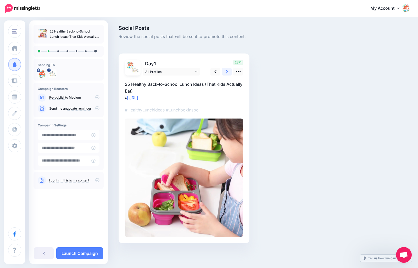
click at [226, 72] on icon at bounding box center [227, 72] width 2 height 6
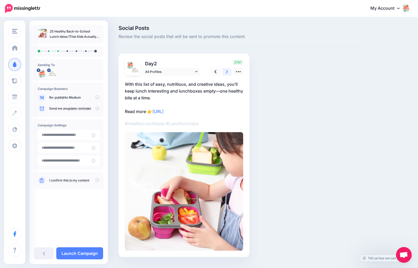
click at [226, 72] on icon at bounding box center [227, 72] width 2 height 6
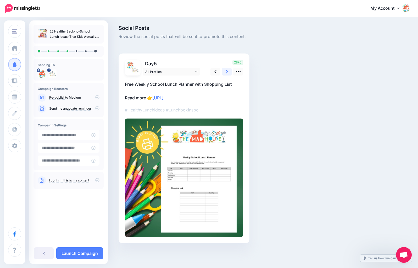
click at [226, 72] on icon at bounding box center [227, 72] width 2 height 6
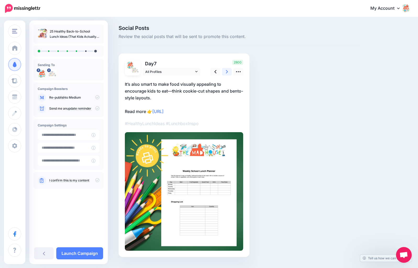
click at [227, 72] on icon at bounding box center [227, 72] width 2 height 6
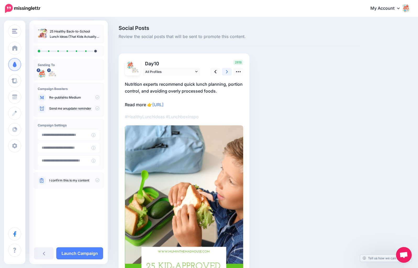
click at [227, 72] on icon at bounding box center [227, 72] width 2 height 6
click at [179, 89] on p "DIY Mini Pita Pizzas – Whole-grain pita topped with sauce, cheese, and veggies.…" at bounding box center [184, 94] width 118 height 27
click at [0, 0] on textarea "**********" at bounding box center [0, 0] width 0 height 0
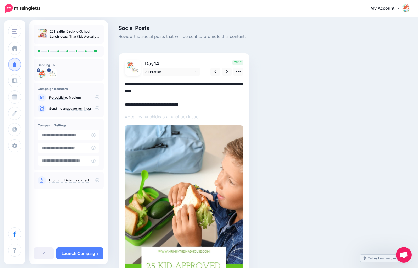
click at [179, 89] on textarea "**********" at bounding box center [184, 94] width 118 height 27
paste textarea "**********"
type textarea "**********"
click at [228, 71] on icon at bounding box center [227, 72] width 2 height 6
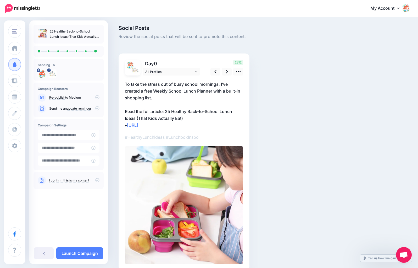
click at [97, 180] on icon at bounding box center [97, 180] width 4 height 4
click at [86, 253] on link "Launch Campaign" at bounding box center [79, 253] width 47 height 12
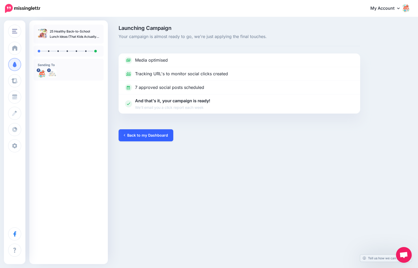
click at [150, 135] on link "Back to my Dashboard" at bounding box center [146, 135] width 55 height 12
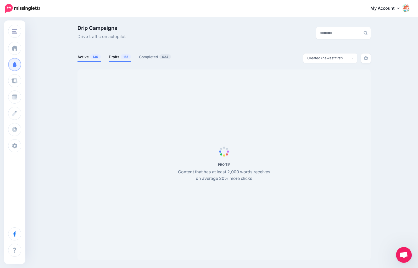
click at [121, 57] on span "155" at bounding box center [126, 56] width 10 height 5
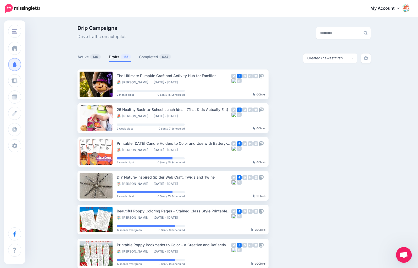
click at [121, 57] on span "155" at bounding box center [126, 56] width 10 height 5
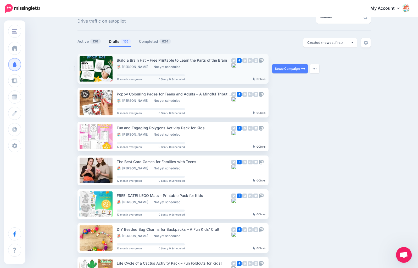
scroll to position [17, 0]
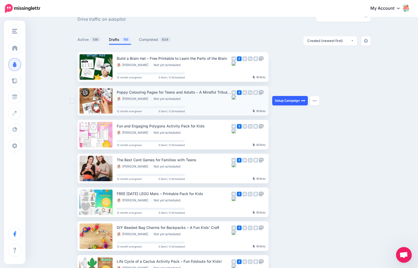
click at [301, 99] on img at bounding box center [303, 100] width 4 height 4
